Goal: Task Accomplishment & Management: Use online tool/utility

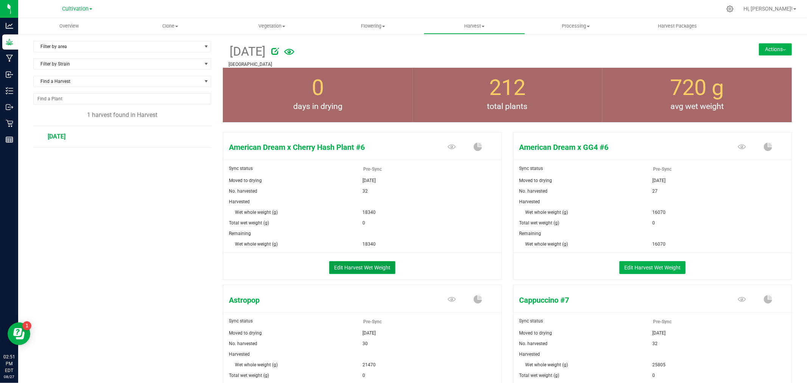
click at [372, 263] on button "Edit Harvest Wet Weight" at bounding box center [362, 267] width 66 height 13
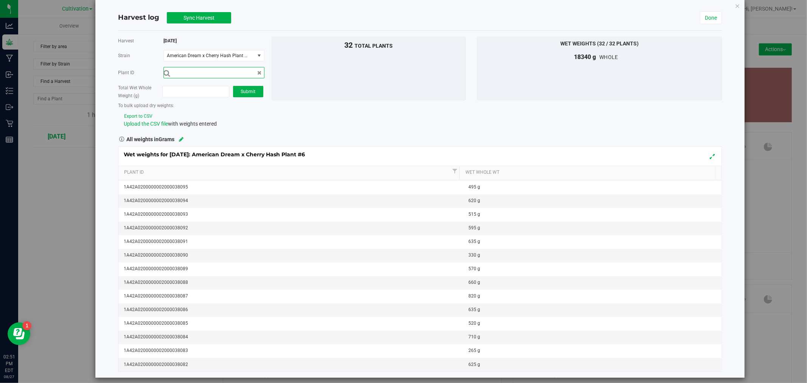
scroll to position [19, 0]
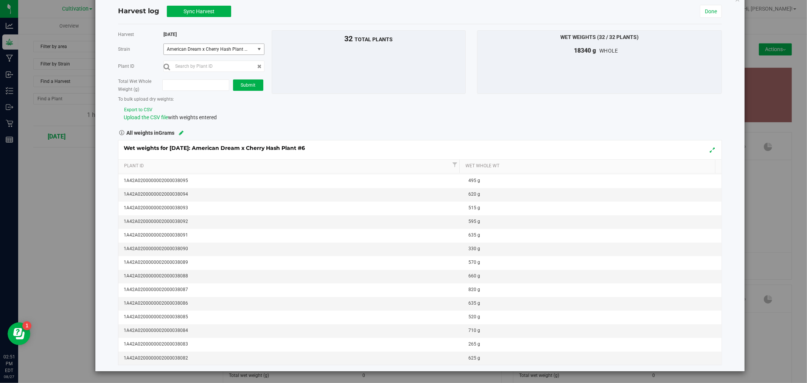
click at [222, 47] on span "American Dream x Cherry Hash Plant #6" at bounding box center [207, 49] width 81 height 5
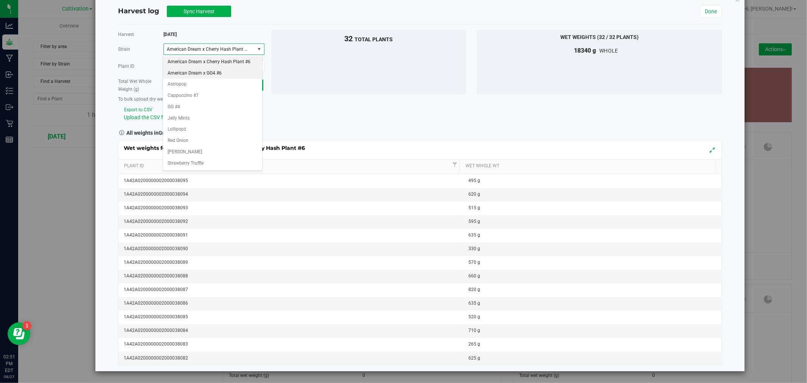
click at [214, 72] on span "American Dream x GG4 #6" at bounding box center [195, 74] width 54 height 10
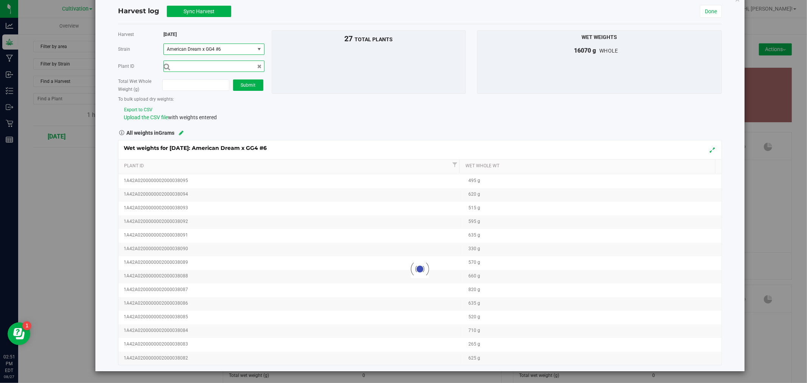
scroll to position [176, 0]
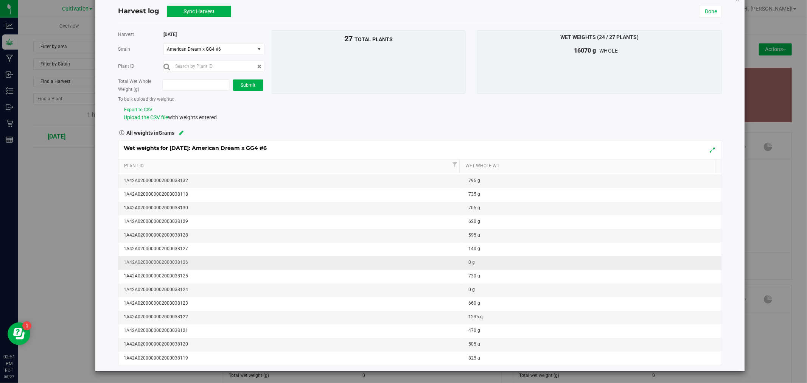
click at [490, 260] on div "0 g" at bounding box center [595, 262] width 253 height 7
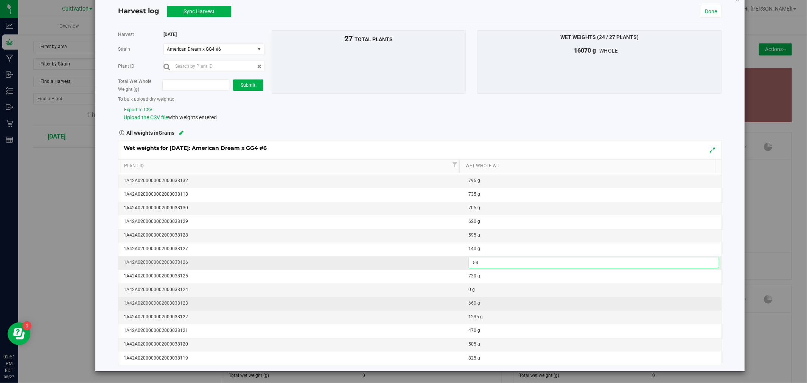
type input "545"
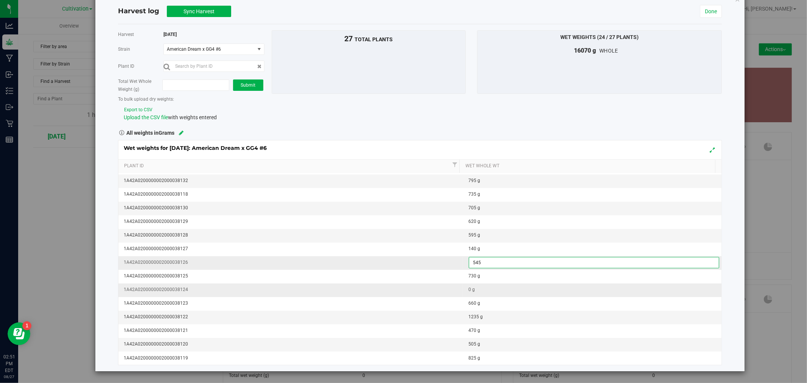
click at [486, 283] on div "Wet weights for 8/27/25: American Dream x GG4 #6 Plant Id Wet Whole Wt 1A42A020…" at bounding box center [420, 253] width 604 height 226
click at [487, 287] on div "0 g" at bounding box center [595, 289] width 253 height 7
type input "535"
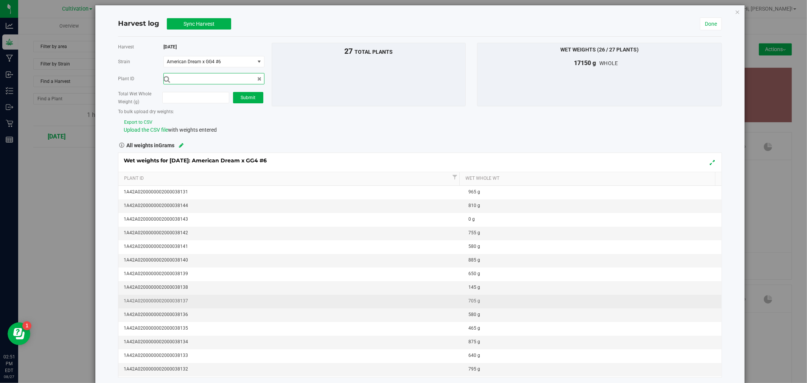
scroll to position [0, 0]
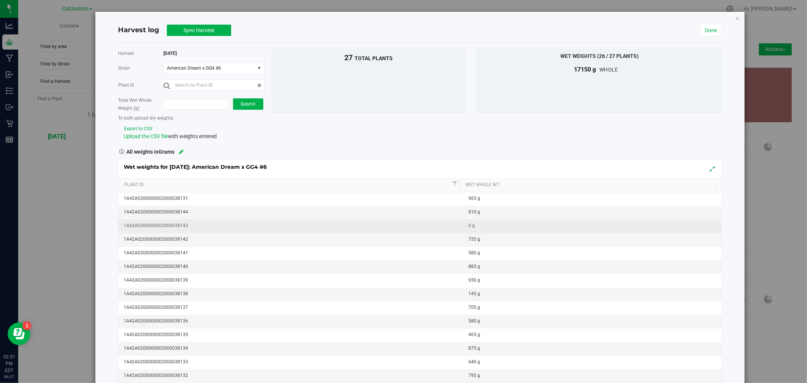
click at [476, 225] on div "0 g" at bounding box center [595, 225] width 253 height 7
type input "0415"
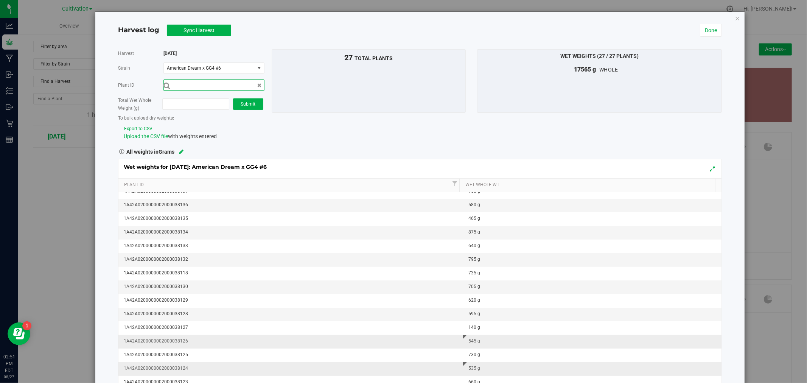
scroll to position [176, 0]
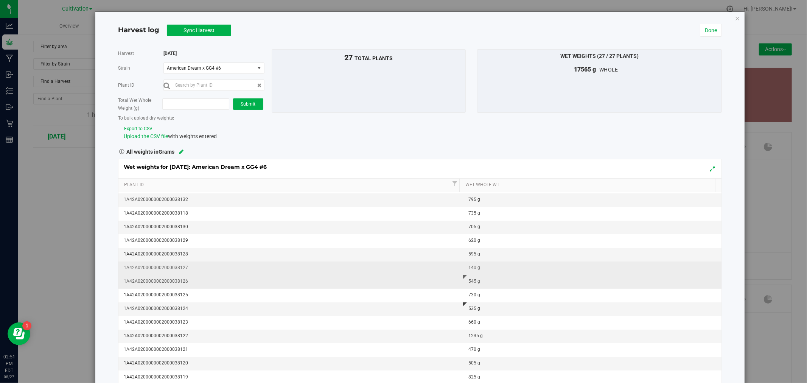
click at [469, 268] on div "140 g" at bounding box center [595, 267] width 253 height 7
type input "1"
type input "225"
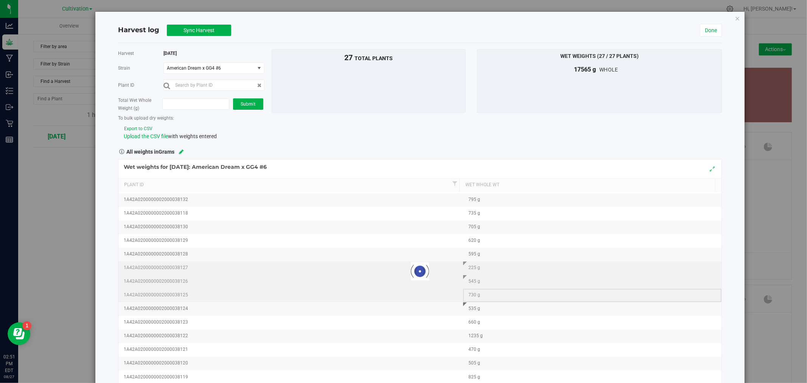
click at [657, 293] on div "Loading... Wet weights for 8/27/25: American Dream x GG4 #6 Plant Id Wet Whole …" at bounding box center [420, 272] width 604 height 226
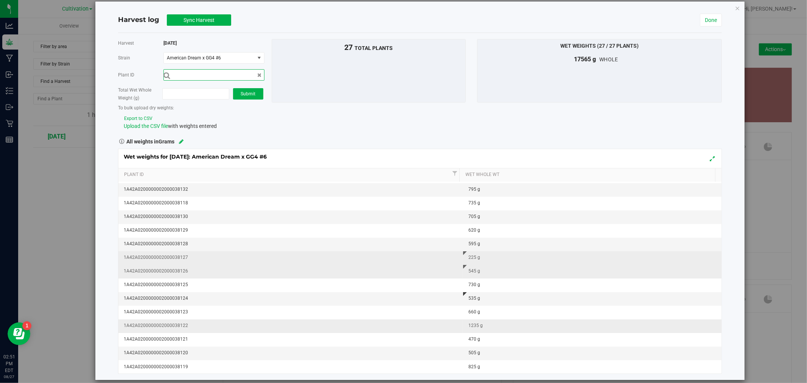
scroll to position [19, 0]
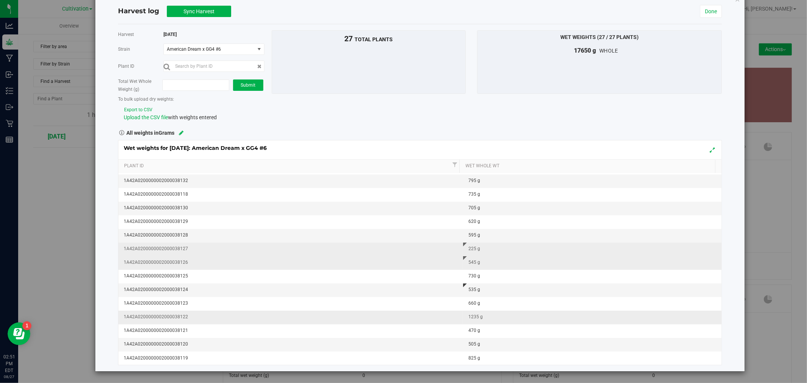
click at [470, 315] on div "1235 g" at bounding box center [595, 316] width 253 height 7
type input "1"
type input "885"
click at [212, 50] on span "American Dream x GG4 #6" at bounding box center [207, 49] width 81 height 5
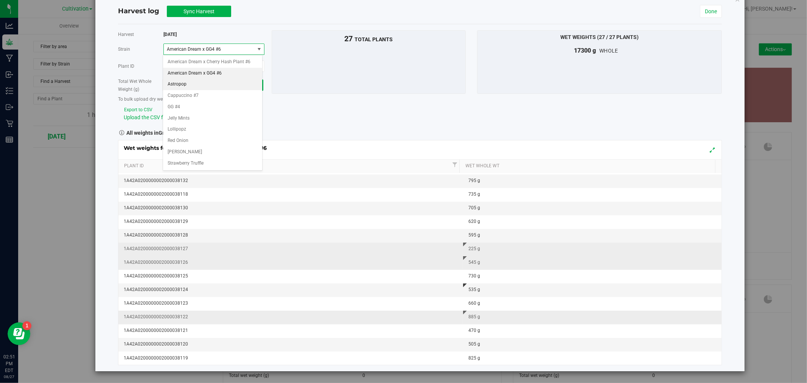
click at [189, 85] on li "Astropop" at bounding box center [212, 84] width 99 height 11
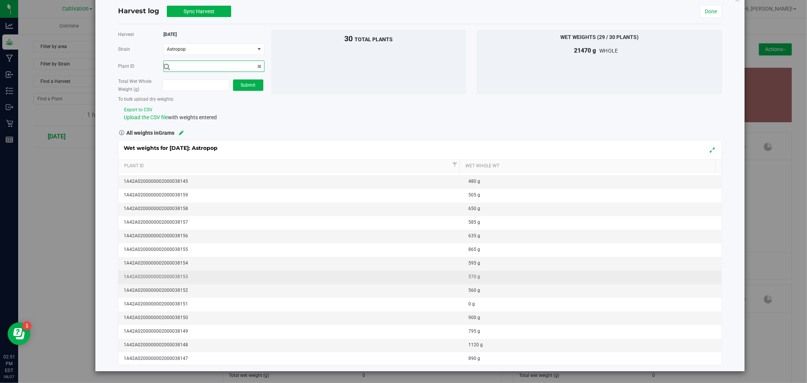
scroll to position [217, 0]
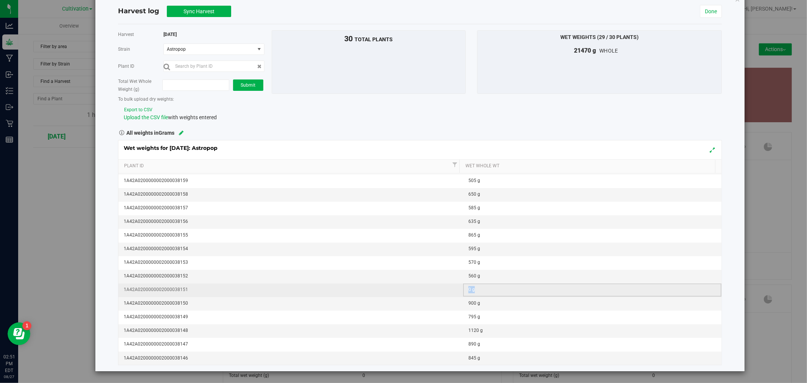
click at [475, 286] on div "0 g" at bounding box center [595, 289] width 253 height 7
click at [469, 331] on div "1120 g" at bounding box center [595, 330] width 253 height 7
click at [469, 331] on input "1120" at bounding box center [594, 330] width 250 height 11
type input "982"
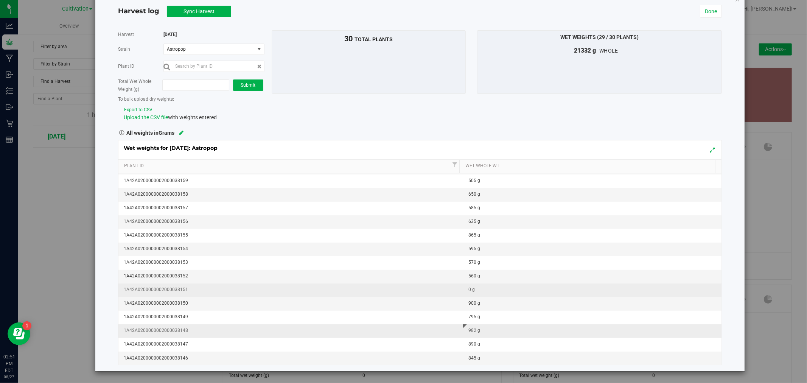
click at [469, 331] on div "982 g" at bounding box center [595, 330] width 253 height 7
type input "980"
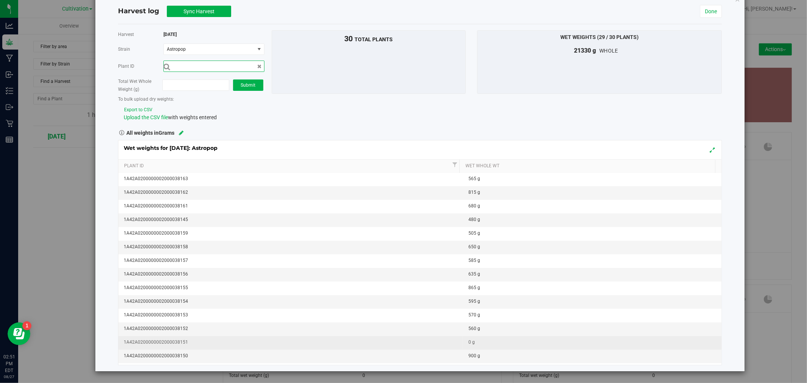
scroll to position [175, 0]
click at [469, 331] on div "0 g" at bounding box center [595, 331] width 253 height 7
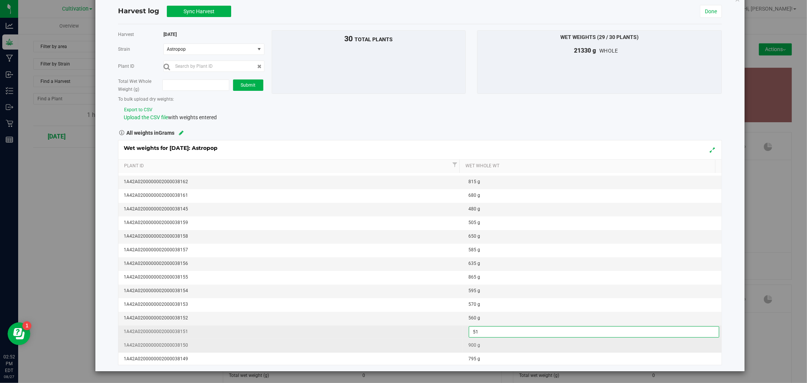
type input "510"
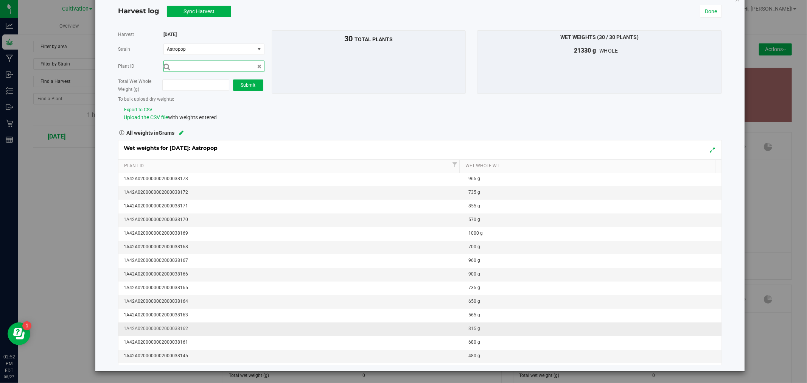
scroll to position [0, 0]
click at [188, 46] on span "Astropop" at bounding box center [209, 49] width 90 height 11
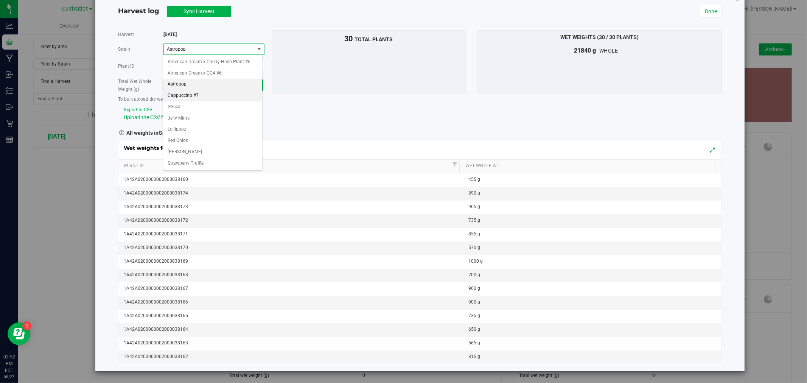
click at [186, 91] on span "Cappuccino #7" at bounding box center [183, 96] width 31 height 10
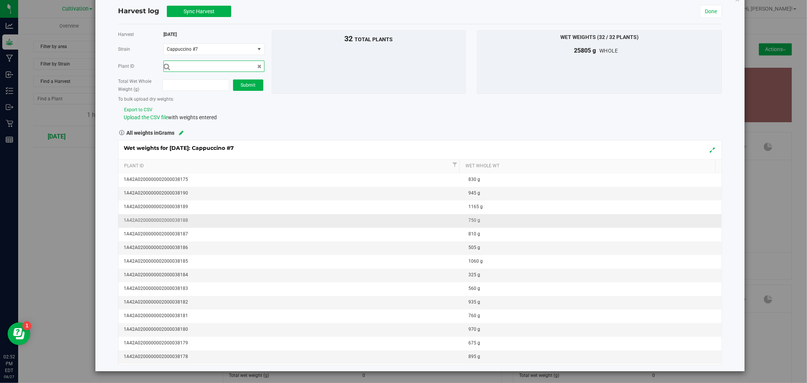
scroll to position [244, 0]
click at [192, 42] on div "Harvest 8/27/25 Strain Cappuccino #7 Select strain American Dream x Cherry Hash…" at bounding box center [189, 75] width 154 height 91
click at [192, 48] on span "Cappuccino #7" at bounding box center [207, 49] width 81 height 5
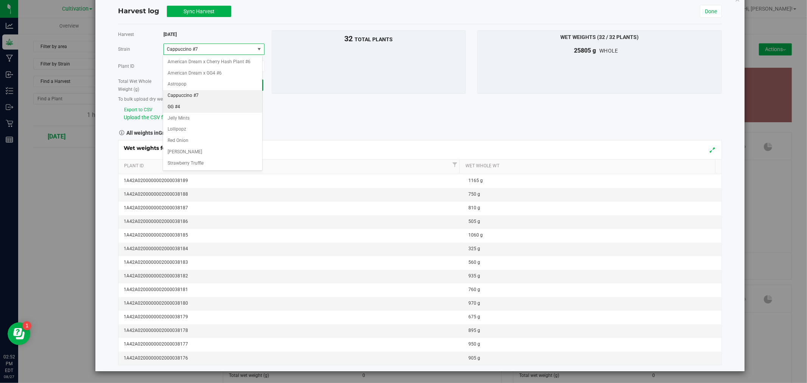
click at [186, 105] on li "GG #4" at bounding box center [212, 106] width 99 height 11
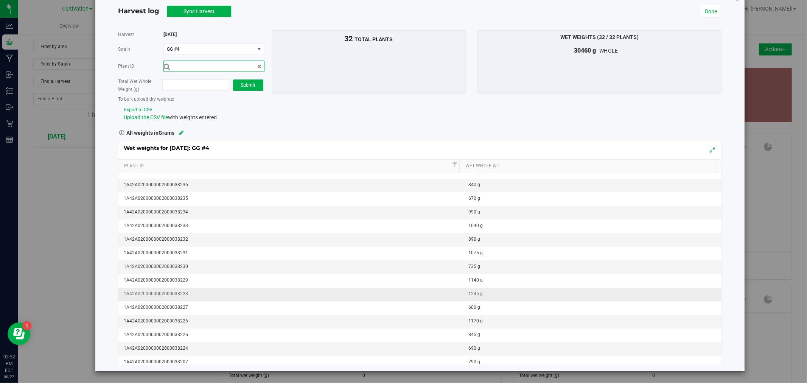
scroll to position [0, 0]
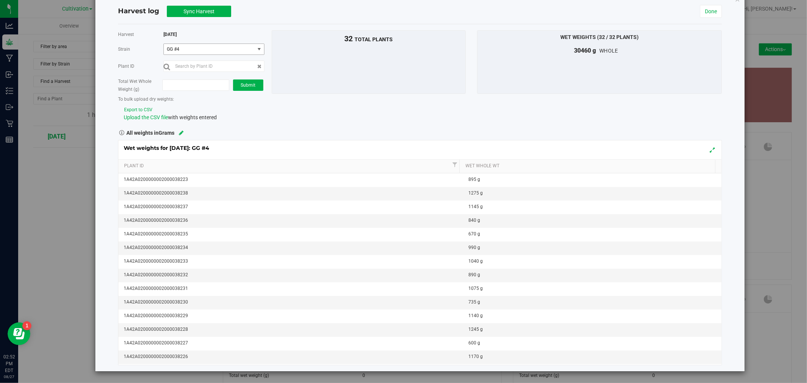
click at [206, 51] on span "GG #4" at bounding box center [207, 49] width 81 height 5
click at [189, 117] on span "Jelly Mints" at bounding box center [179, 119] width 22 height 10
click at [504, 304] on div "0 g" at bounding box center [595, 302] width 253 height 7
type input "775"
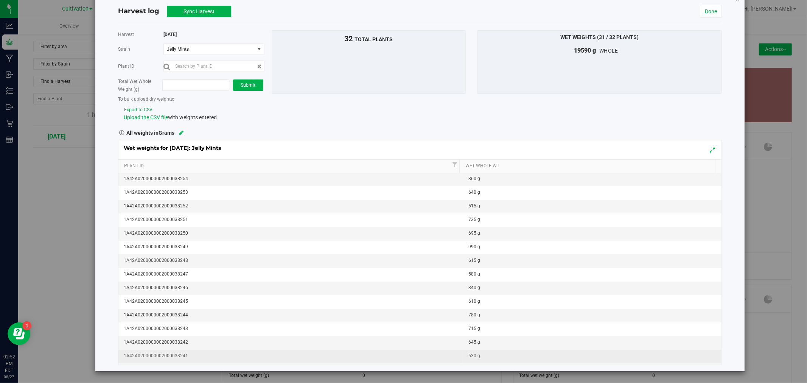
scroll to position [244, 0]
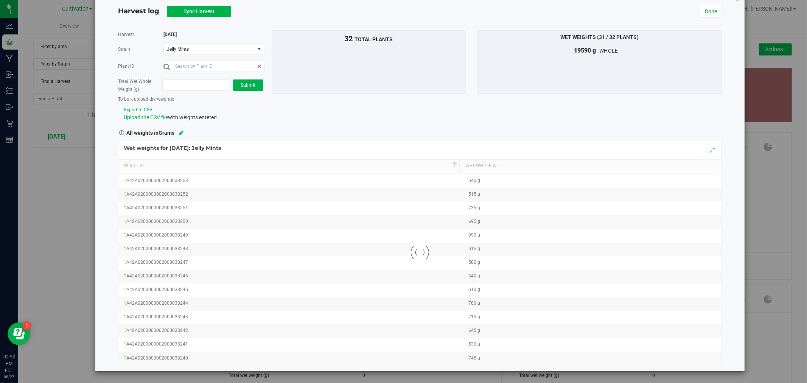
click at [525, 103] on div "Harvest 8/27/25 Strain Jelly Mints Select strain American Dream x Cherry Hash P…" at bounding box center [419, 75] width 615 height 91
click at [188, 51] on span "Jelly Mints" at bounding box center [207, 49] width 81 height 5
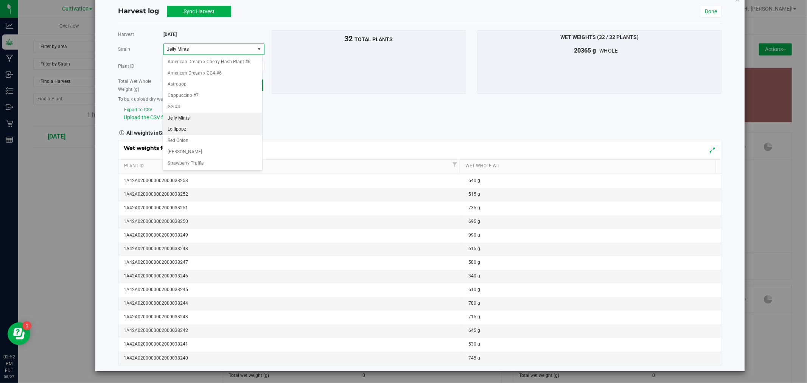
click at [182, 129] on span "Lollipopz" at bounding box center [177, 130] width 19 height 10
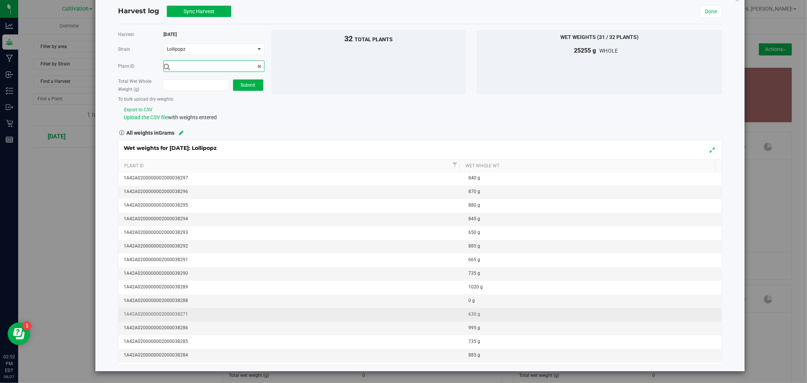
scroll to position [84, 0]
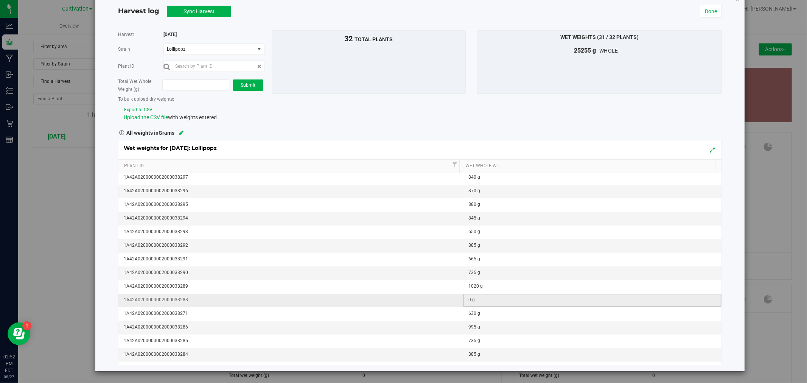
click at [474, 304] on td "0 g" at bounding box center [592, 301] width 258 height 14
type input "885"
click at [195, 48] on span "Lollipopz" at bounding box center [207, 49] width 81 height 5
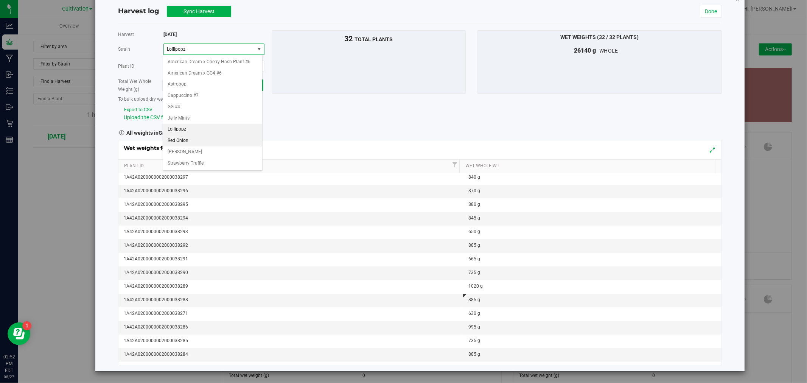
click at [182, 142] on span "Red Onion" at bounding box center [178, 141] width 21 height 10
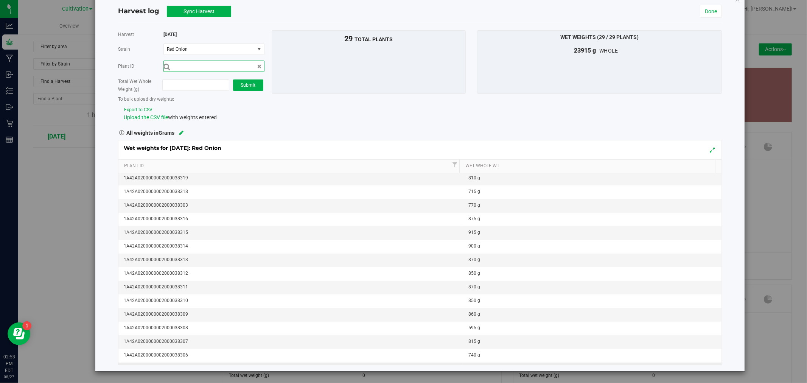
scroll to position [203, 0]
click at [220, 47] on span "Red Onion" at bounding box center [207, 49] width 81 height 5
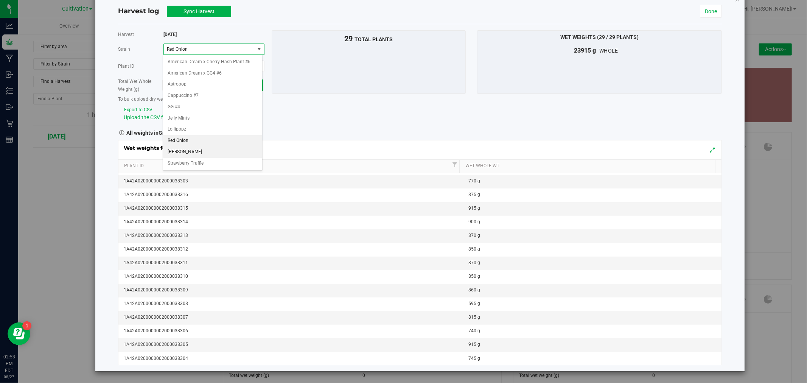
click at [176, 154] on span "[PERSON_NAME]" at bounding box center [185, 152] width 34 height 10
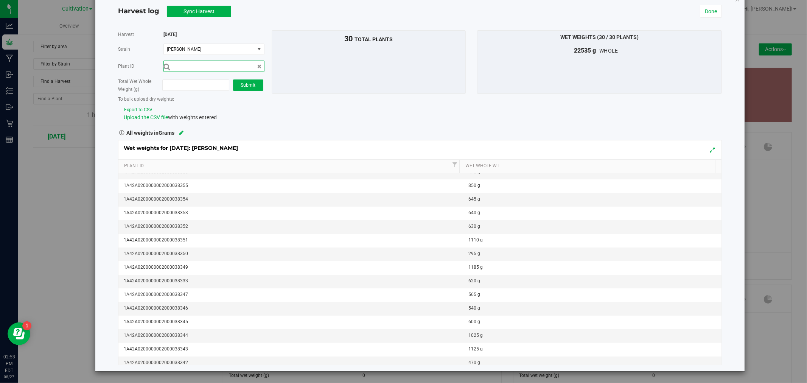
scroll to position [0, 0]
click at [199, 49] on span "[PERSON_NAME]" at bounding box center [207, 49] width 81 height 5
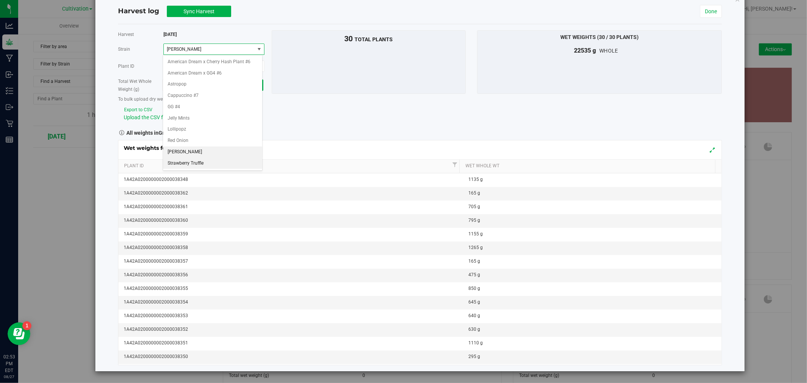
click at [197, 161] on span "Strawberry Truffle" at bounding box center [186, 164] width 36 height 10
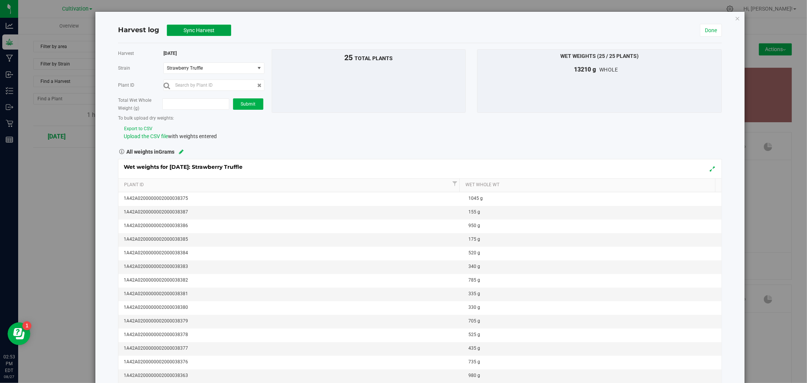
click at [190, 30] on span "Sync Harvest" at bounding box center [199, 30] width 31 height 6
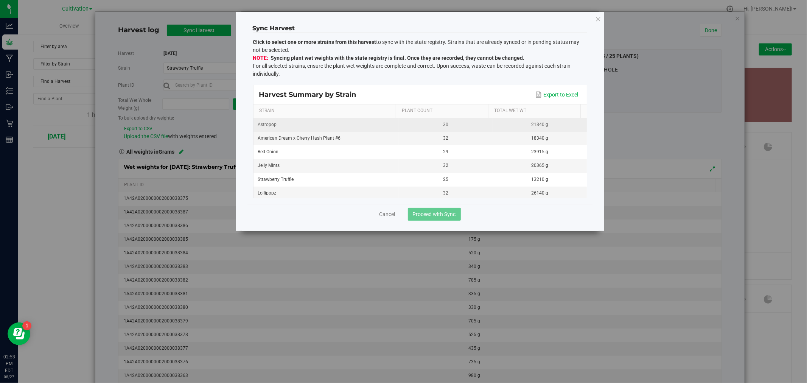
click at [367, 127] on div "Astropop" at bounding box center [326, 124] width 136 height 7
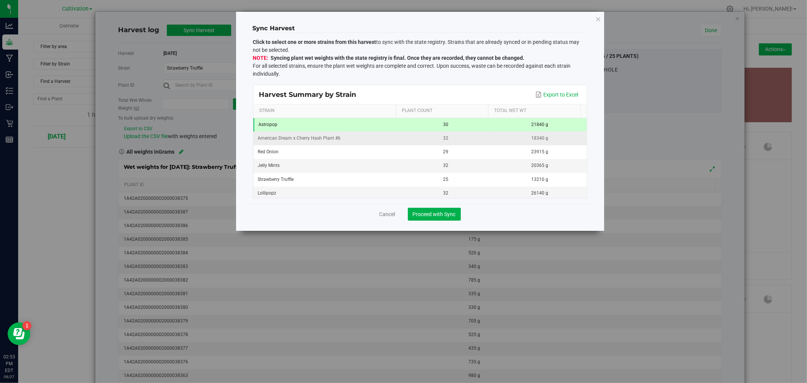
drag, startPoint x: 363, startPoint y: 141, endPoint x: 364, endPoint y: 145, distance: 3.8
click at [363, 141] on div "American Dream x Cherry Hash Plant #6" at bounding box center [326, 138] width 136 height 7
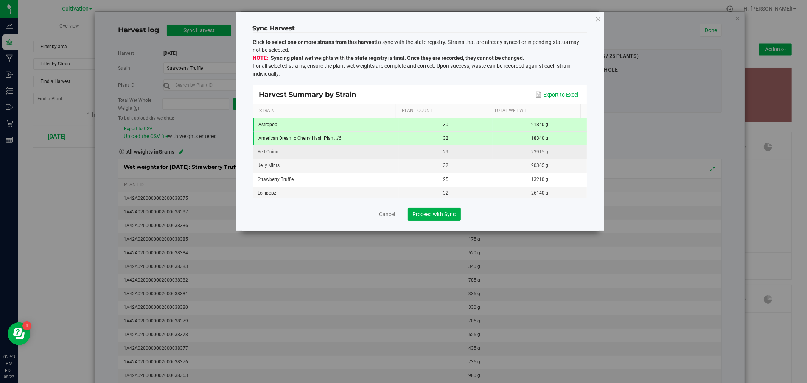
click at [364, 128] on div "Red Onion" at bounding box center [326, 124] width 135 height 7
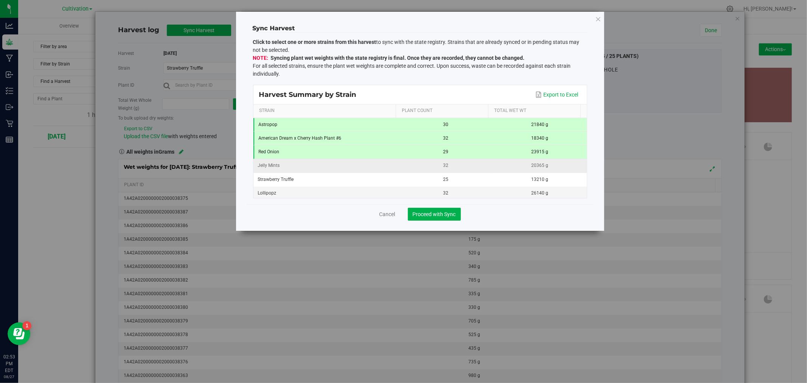
click at [367, 142] on div "Jelly Mints" at bounding box center [326, 138] width 135 height 7
click at [371, 172] on td "Jelly Mints" at bounding box center [326, 166] width 145 height 14
drag, startPoint x: 385, startPoint y: 165, endPoint x: 387, endPoint y: 182, distance: 17.5
click at [385, 142] on div "Jelly Mints" at bounding box center [326, 138] width 135 height 7
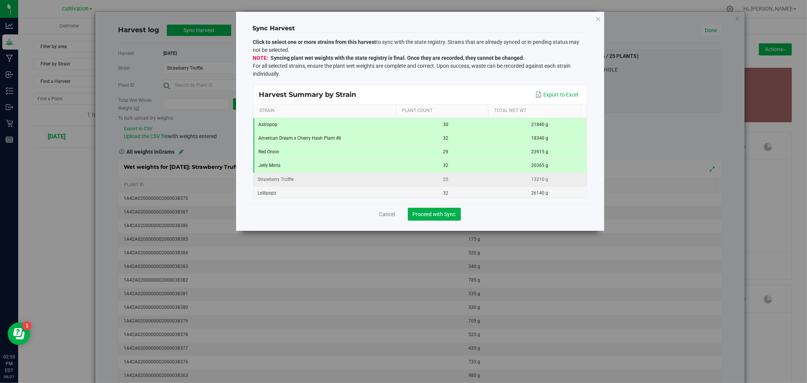
click at [388, 184] on td "Strawberry Truffle" at bounding box center [326, 180] width 145 height 14
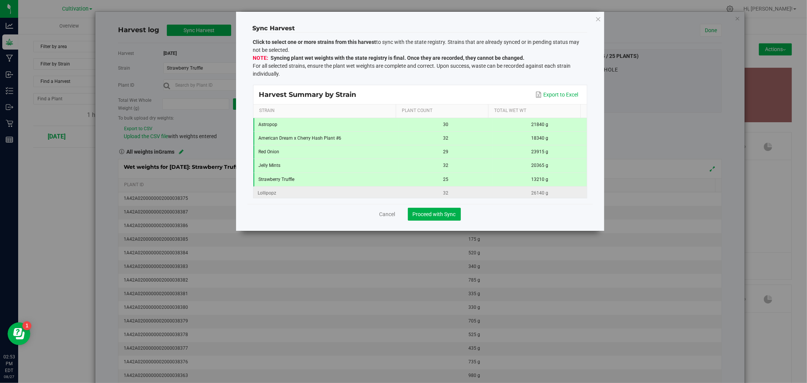
click at [395, 196] on td "Lollipopz" at bounding box center [326, 194] width 145 height 14
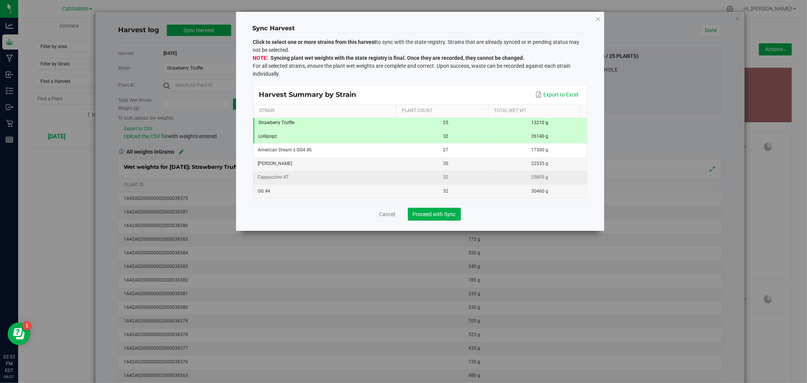
scroll to position [57, 0]
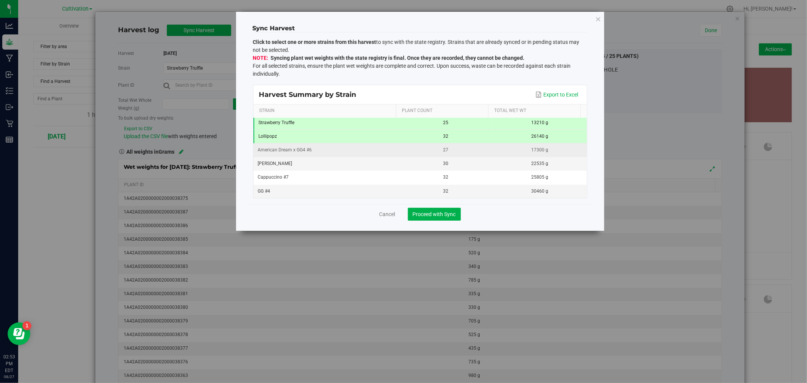
click at [413, 72] on div "27" at bounding box center [445, 67] width 85 height 7
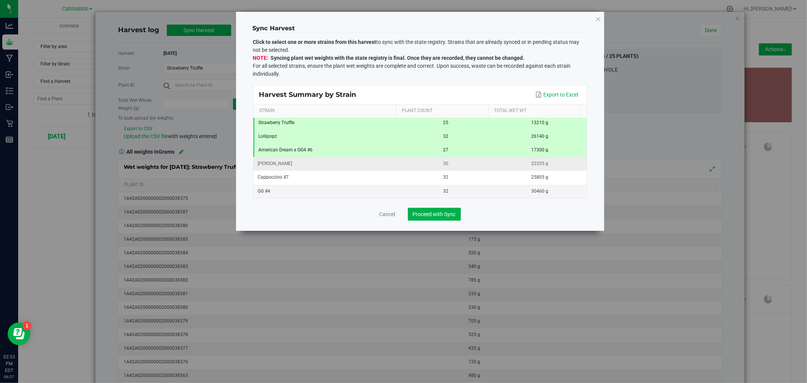
click at [415, 85] on div "30" at bounding box center [445, 81] width 85 height 7
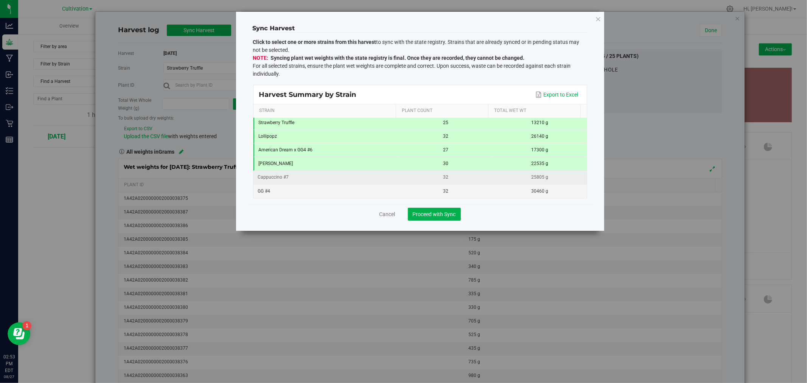
click at [417, 72] on div "32" at bounding box center [445, 67] width 85 height 7
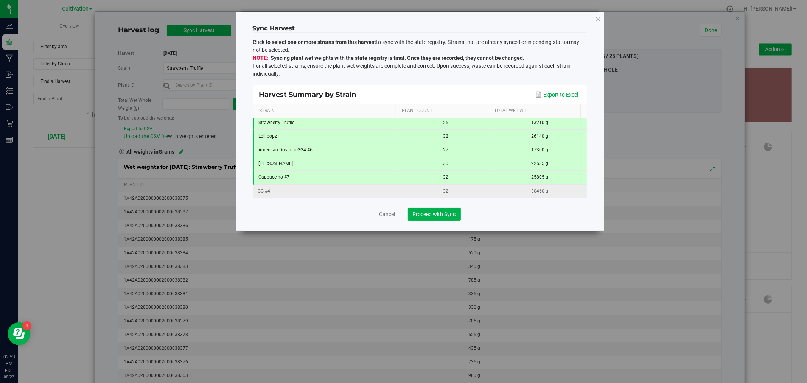
click at [419, 85] on div "32" at bounding box center [445, 81] width 85 height 7
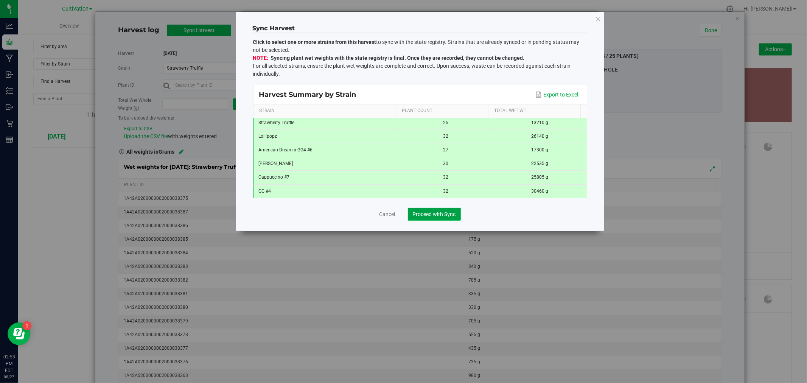
click at [447, 216] on span "Proceed with Sync" at bounding box center [434, 214] width 43 height 6
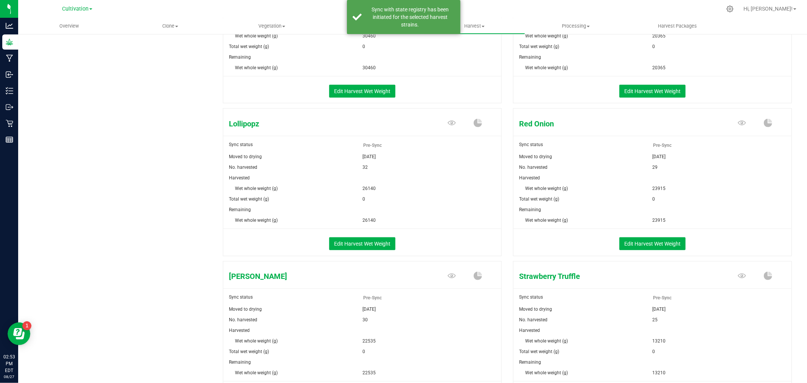
scroll to position [552, 0]
